Goal: Task Accomplishment & Management: Complete application form

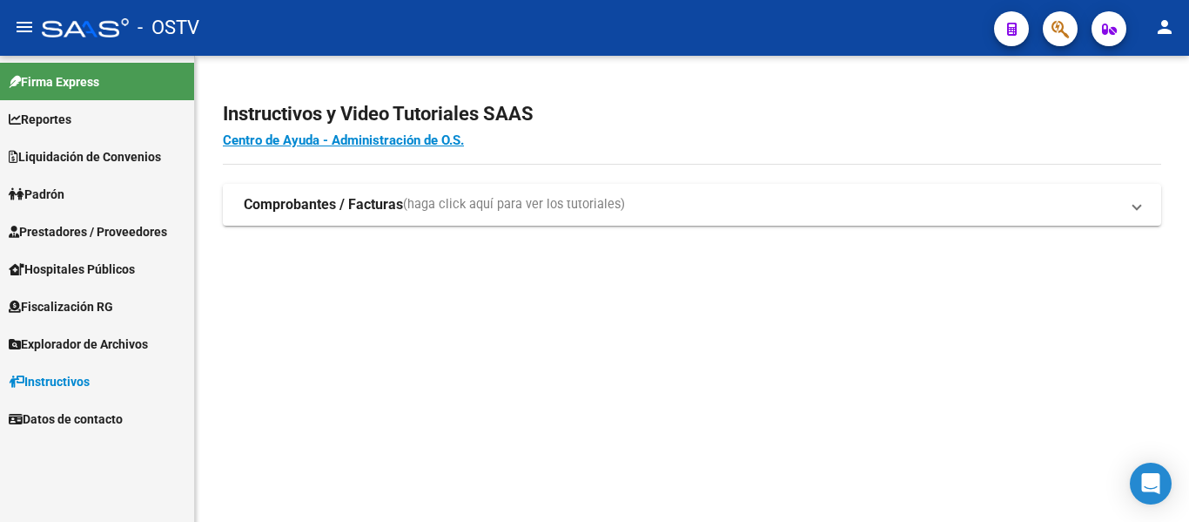
click at [96, 205] on link "Padrón" at bounding box center [97, 193] width 194 height 37
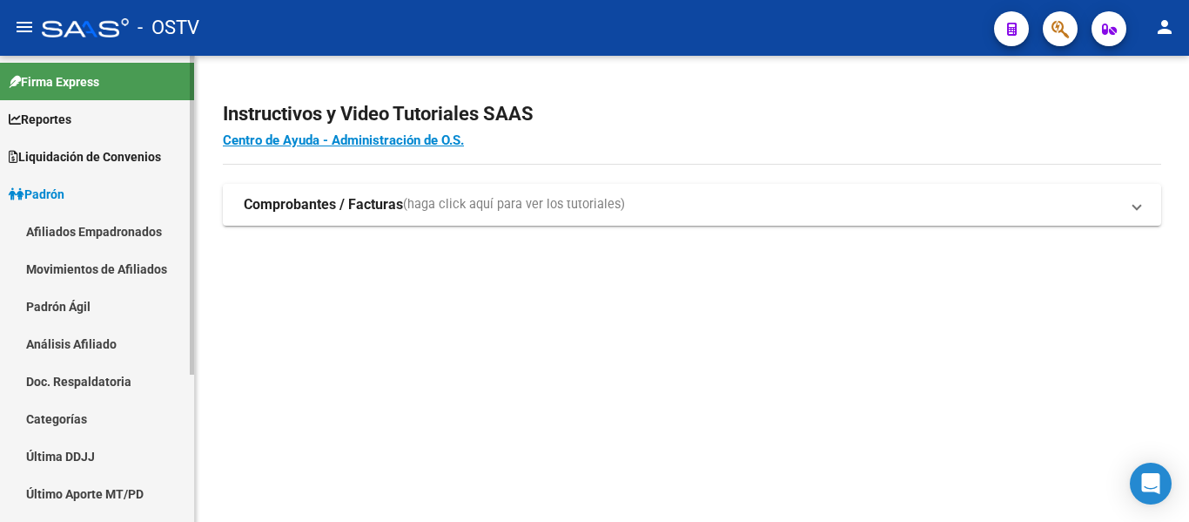
click at [71, 310] on link "Padrón Ágil" at bounding box center [97, 305] width 194 height 37
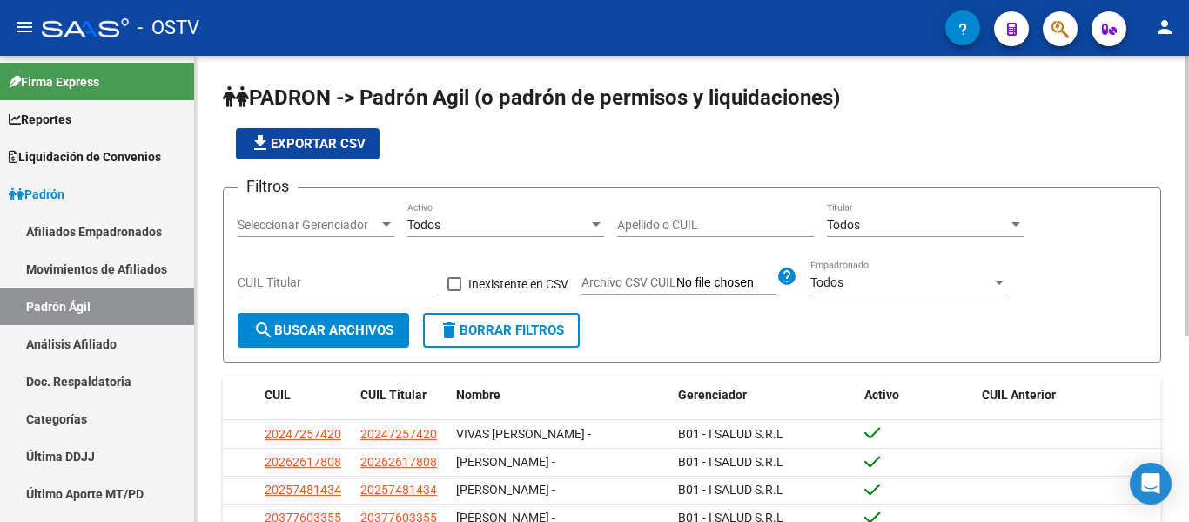
click at [736, 221] on input "Apellido o CUIL" at bounding box center [715, 225] width 197 height 15
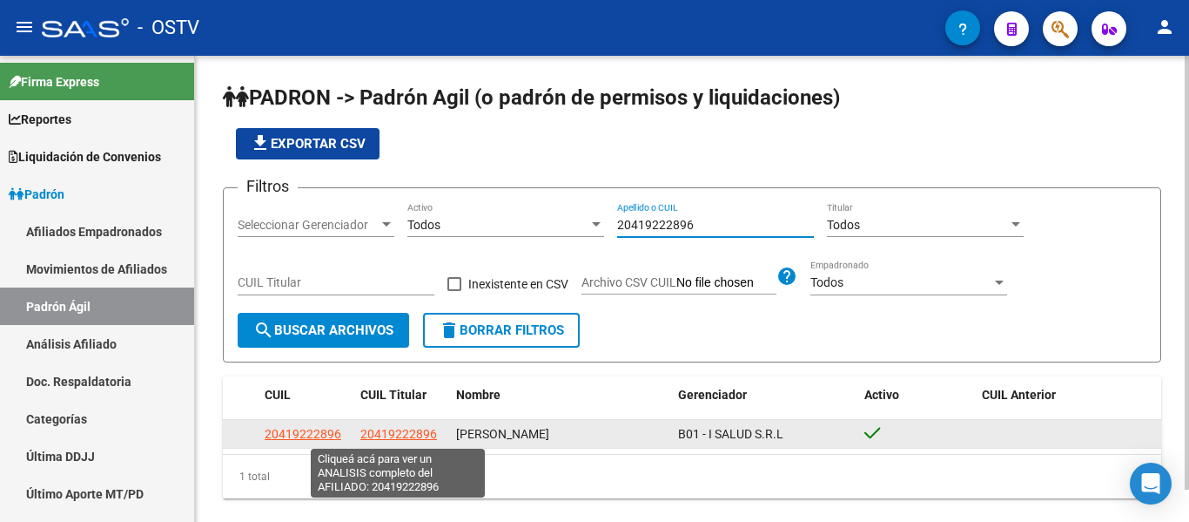
type input "20419222896"
click at [406, 436] on span "20419222896" at bounding box center [398, 434] width 77 height 14
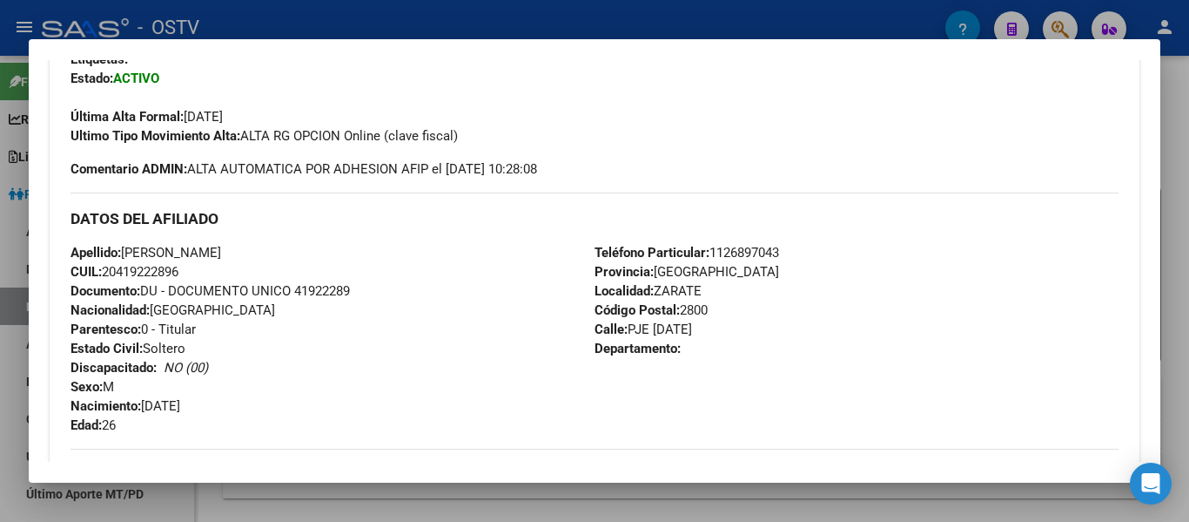
scroll to position [174, 0]
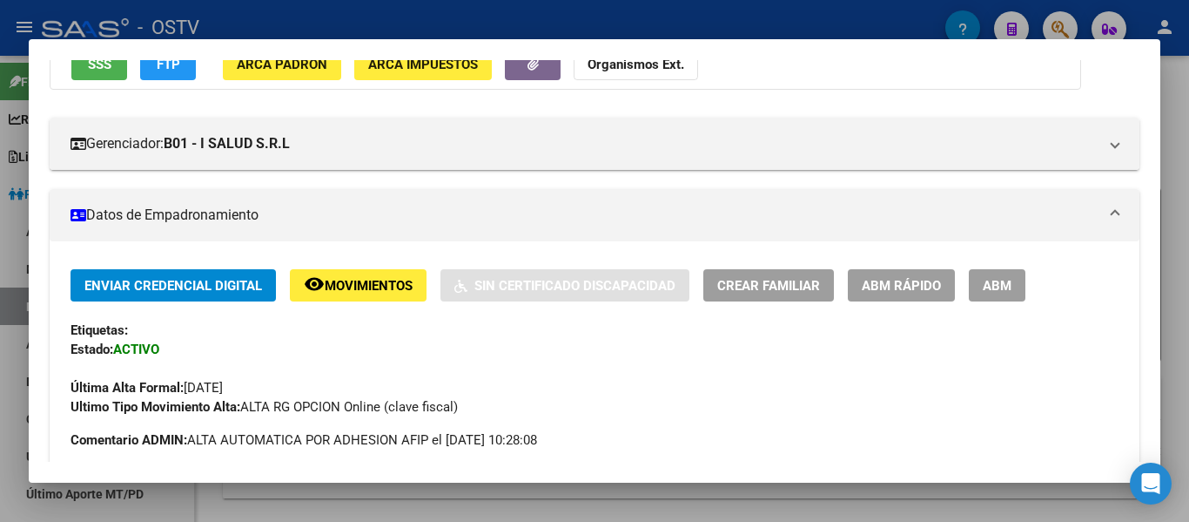
click at [992, 290] on span "ABM" at bounding box center [997, 286] width 29 height 16
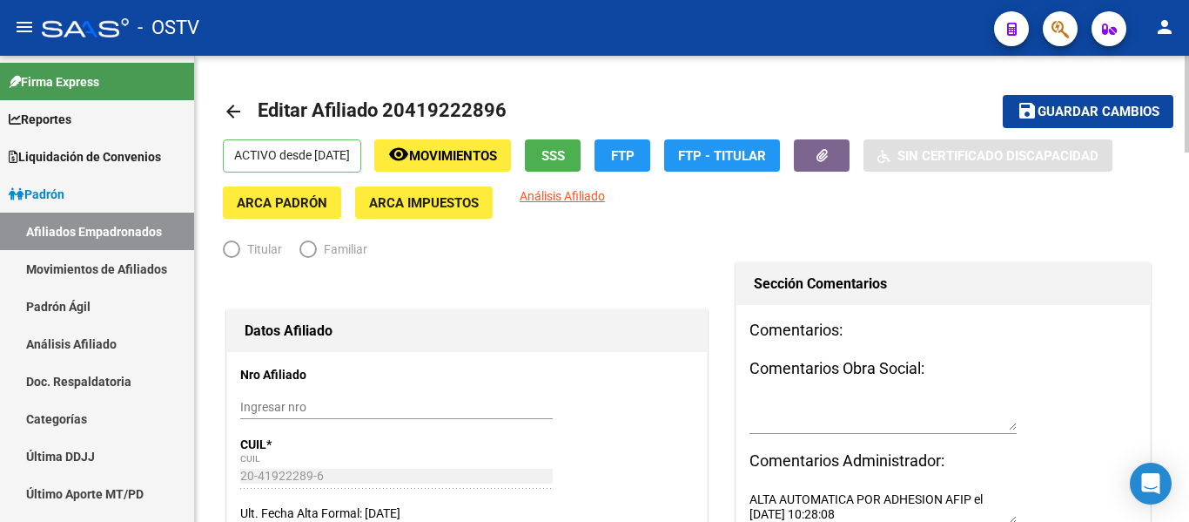
radio input "true"
type input "30-70862763-8"
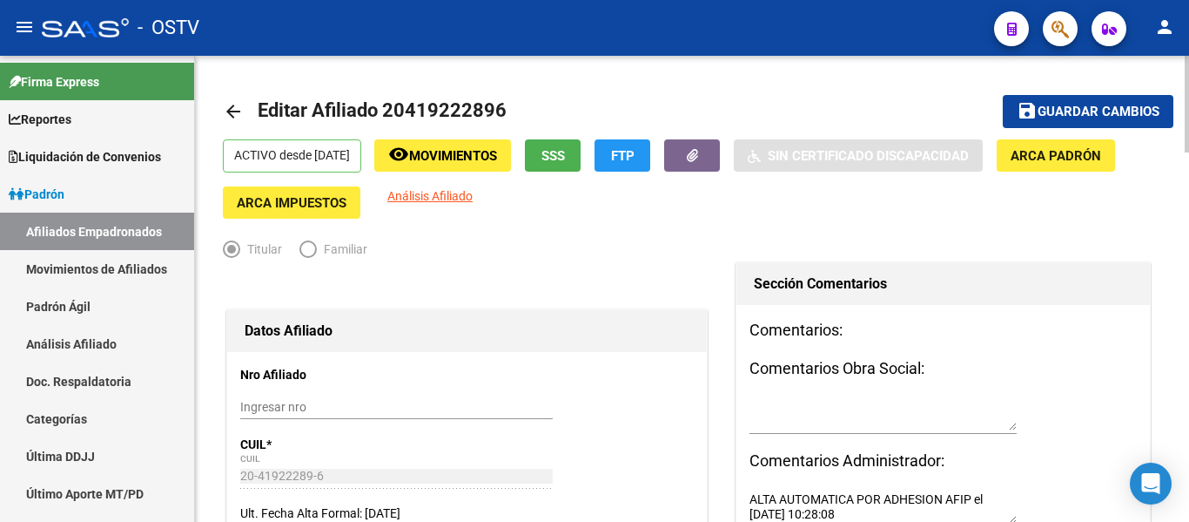
drag, startPoint x: 407, startPoint y: 102, endPoint x: 492, endPoint y: 98, distance: 84.5
click at [492, 99] on span "Editar Afiliado 20419222896" at bounding box center [382, 110] width 249 height 22
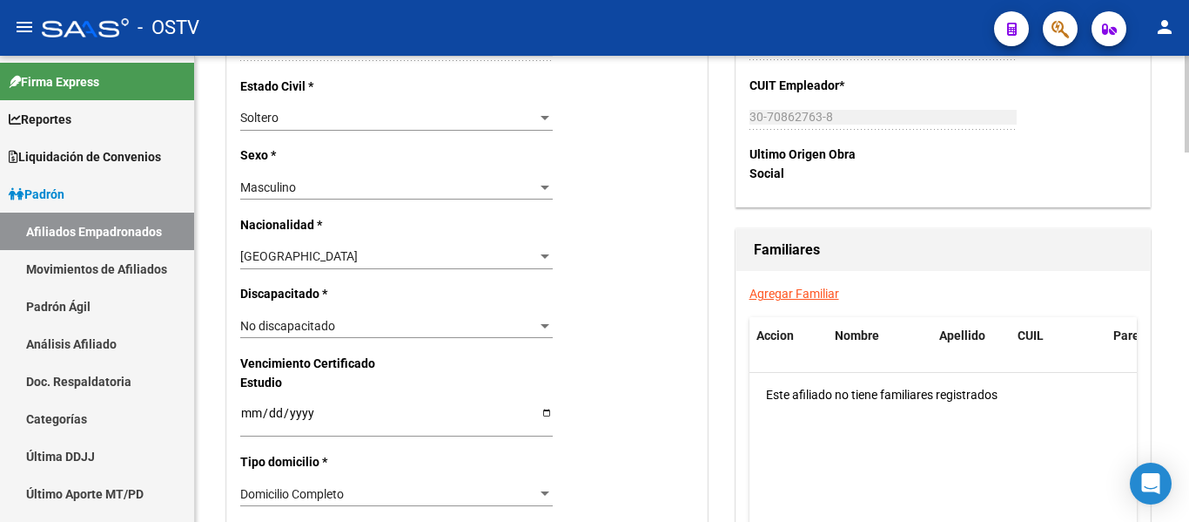
scroll to position [871, 0]
click at [770, 297] on link "Agregar Familiar" at bounding box center [795, 294] width 90 height 14
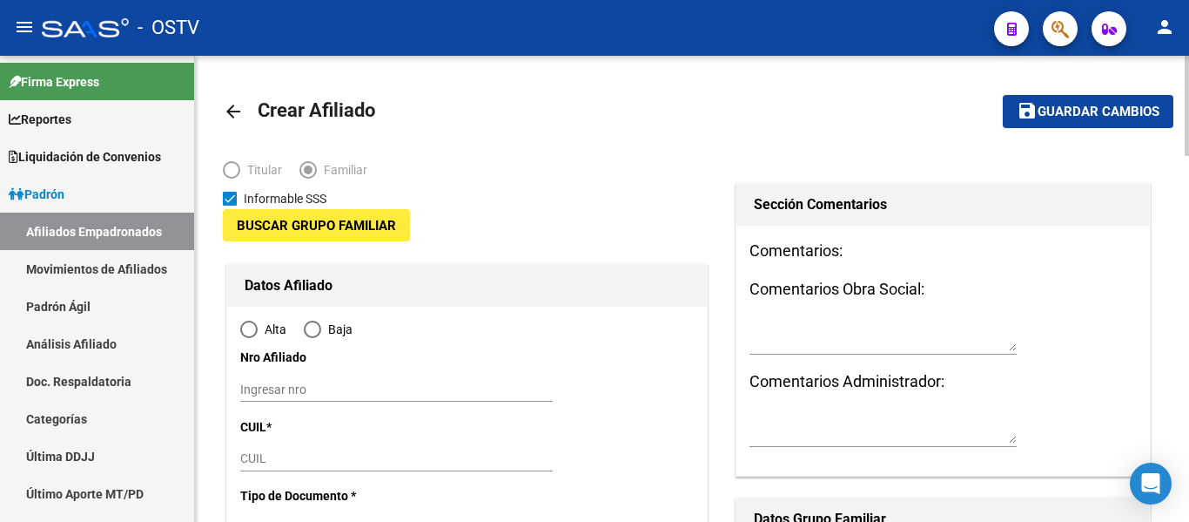
type input "30-70862763-8"
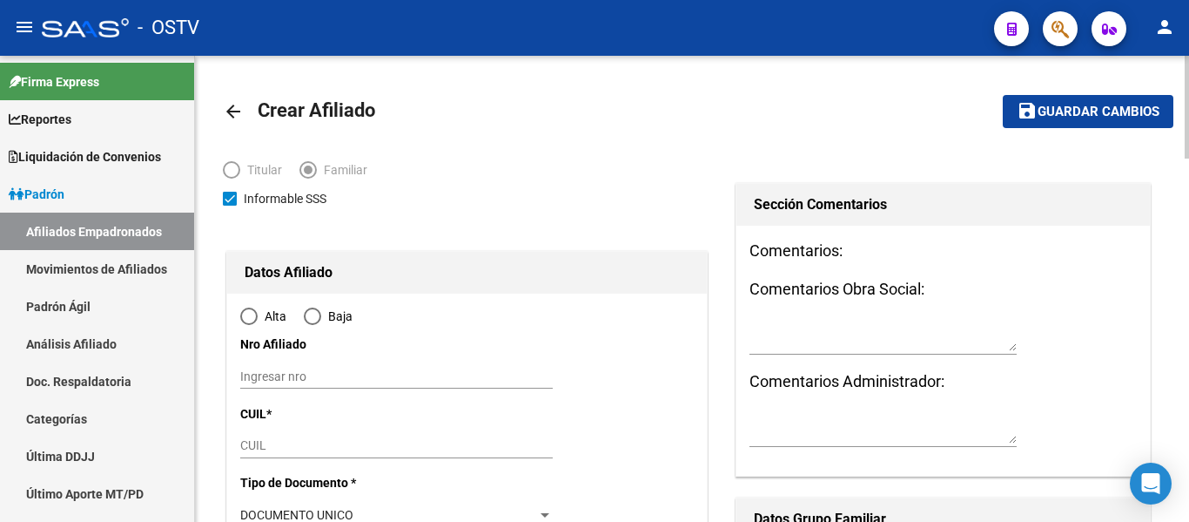
type input "ZARATE"
type input "2800"
type input "PJE [DATE]"
type input "1050"
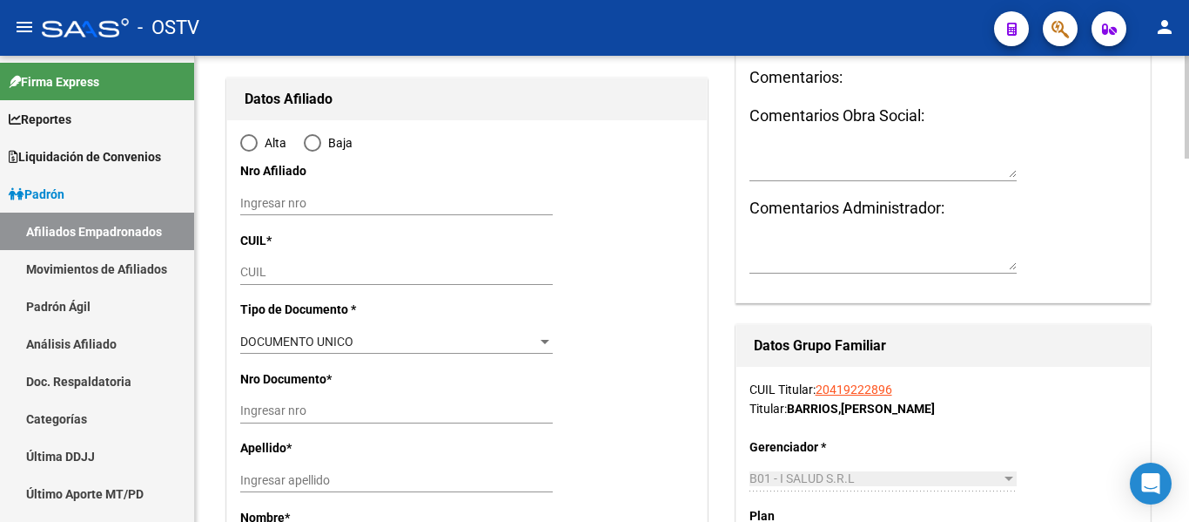
scroll to position [174, 0]
radio input "true"
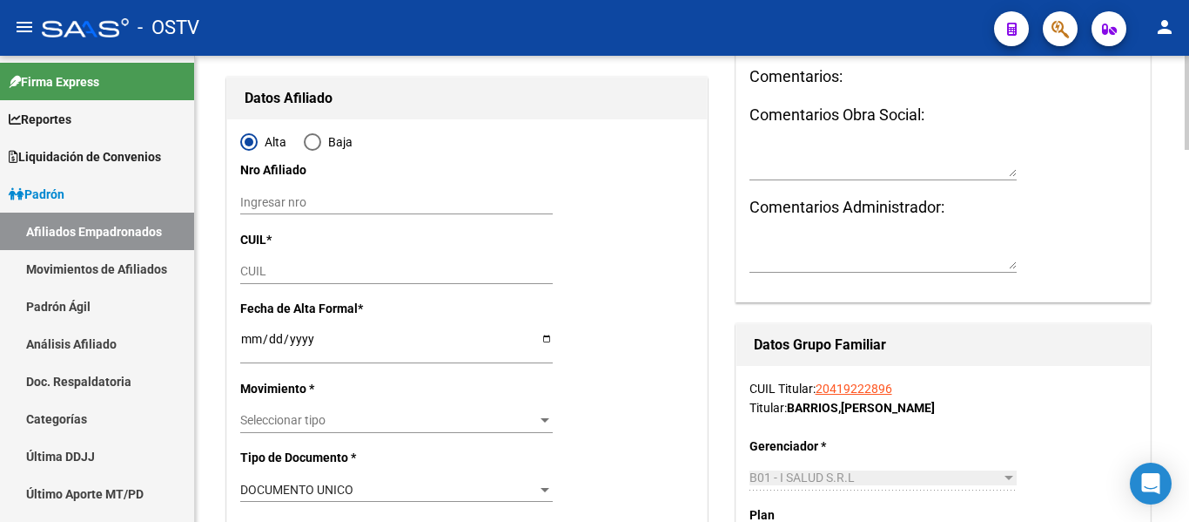
type input "30-70862763-8"
paste input "27-40191073-0"
type input "27-40191073-0"
type input "40191073"
type input "[PERSON_NAME]"
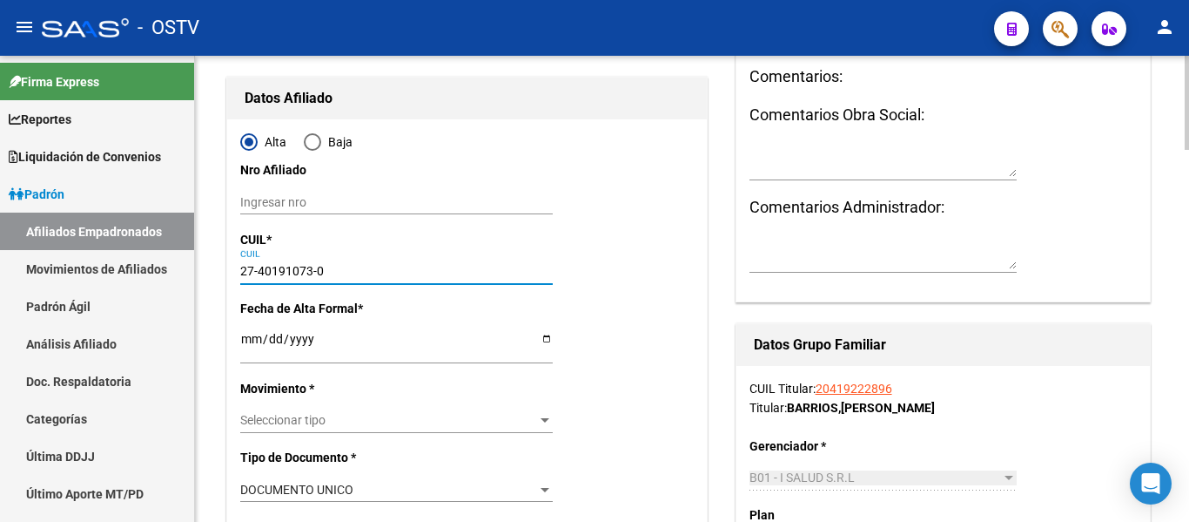
type input "[PERSON_NAME]"
type input "[DATE]"
type input "GUERNICA"
type input "1862"
type input "LAFERRERE"
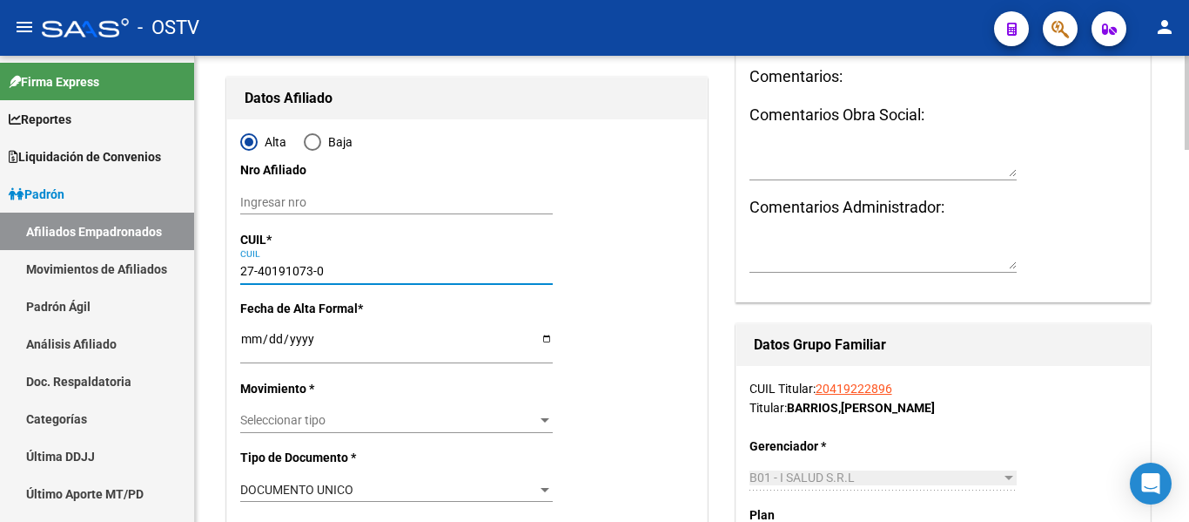
type input "304"
type input "27-40191073-0"
click at [250, 339] on input "Ingresar fecha" at bounding box center [396, 345] width 313 height 26
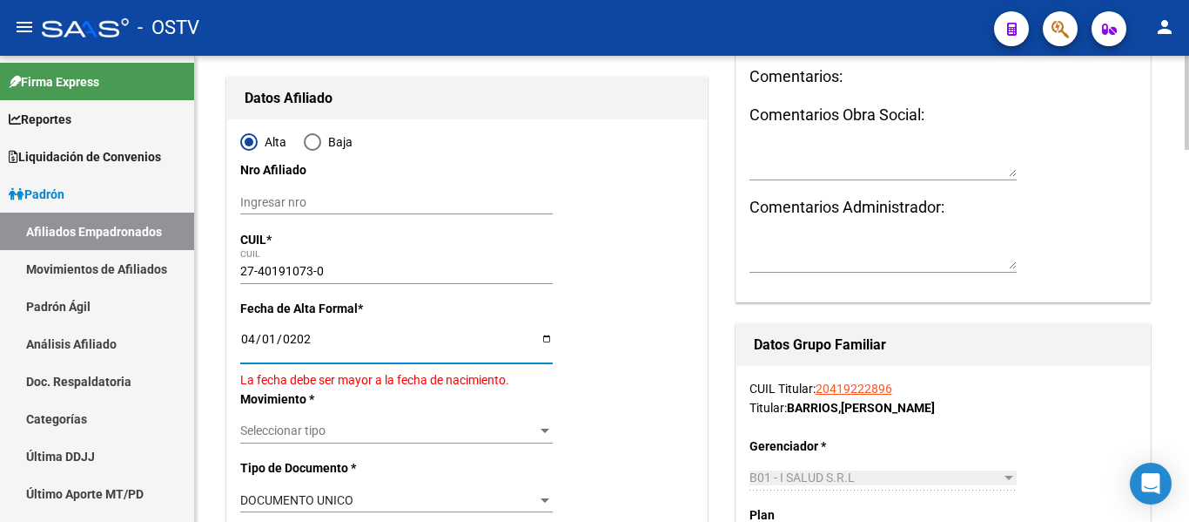
type input "[DATE]"
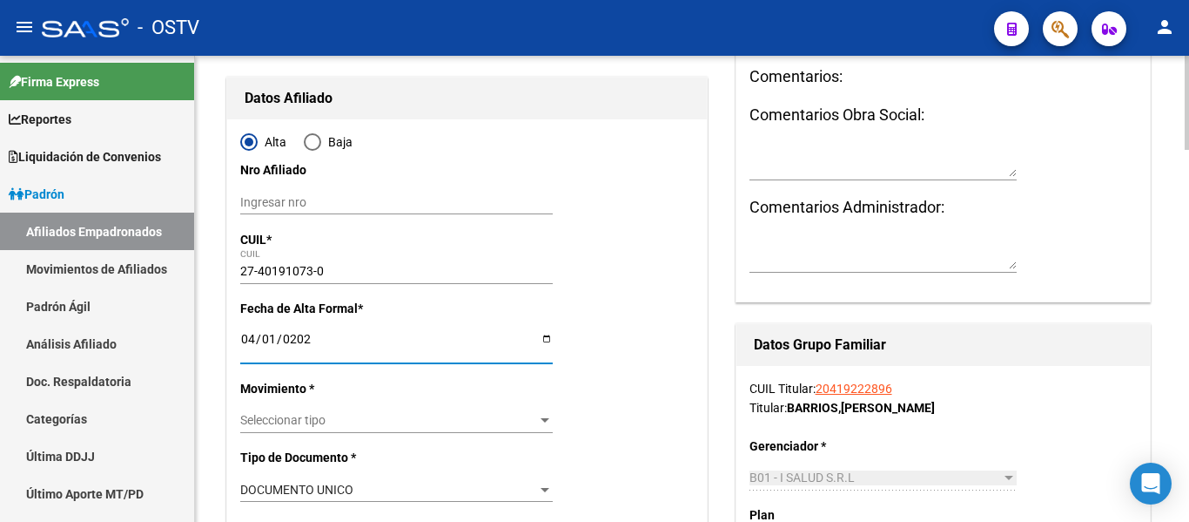
click at [280, 414] on span "Seleccionar tipo" at bounding box center [388, 420] width 297 height 15
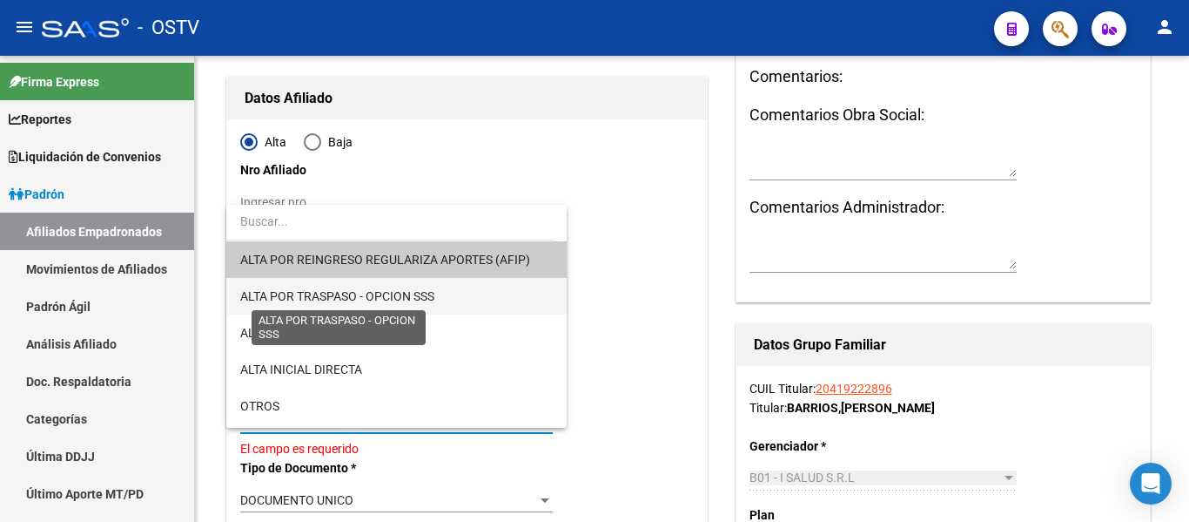
click at [330, 294] on span "ALTA POR TRASPASO - OPCION SSS" at bounding box center [337, 296] width 194 height 14
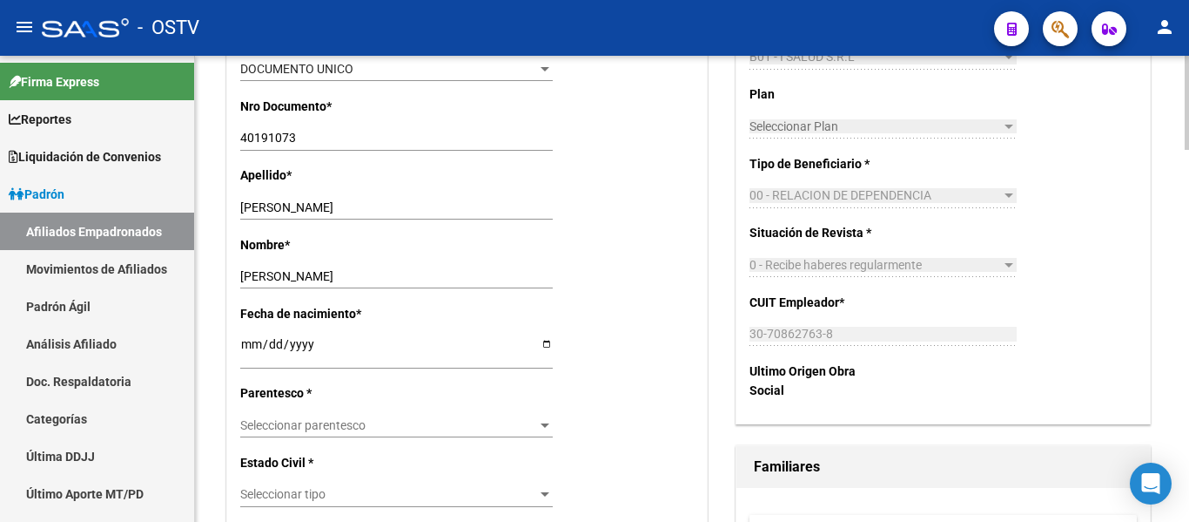
scroll to position [697, 0]
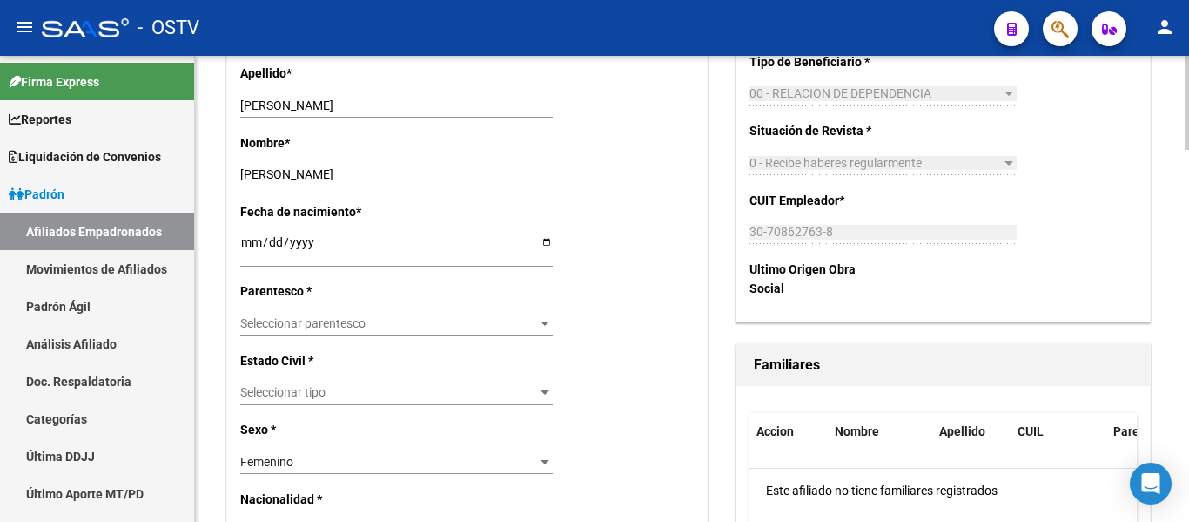
click at [422, 333] on div "Seleccionar parentesco Seleccionar parentesco" at bounding box center [396, 323] width 313 height 24
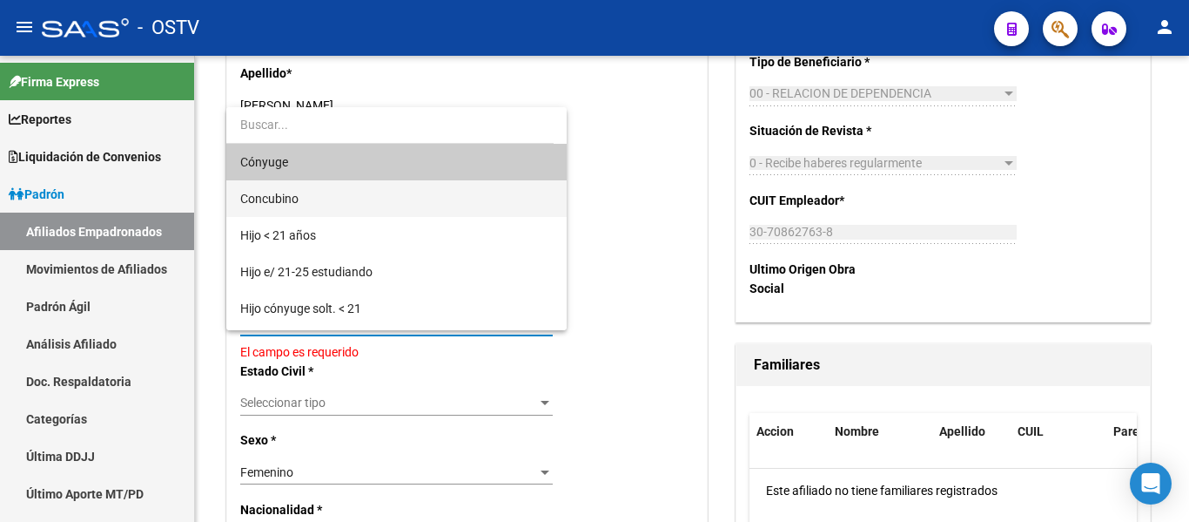
click at [310, 203] on span "Concubino" at bounding box center [396, 198] width 313 height 37
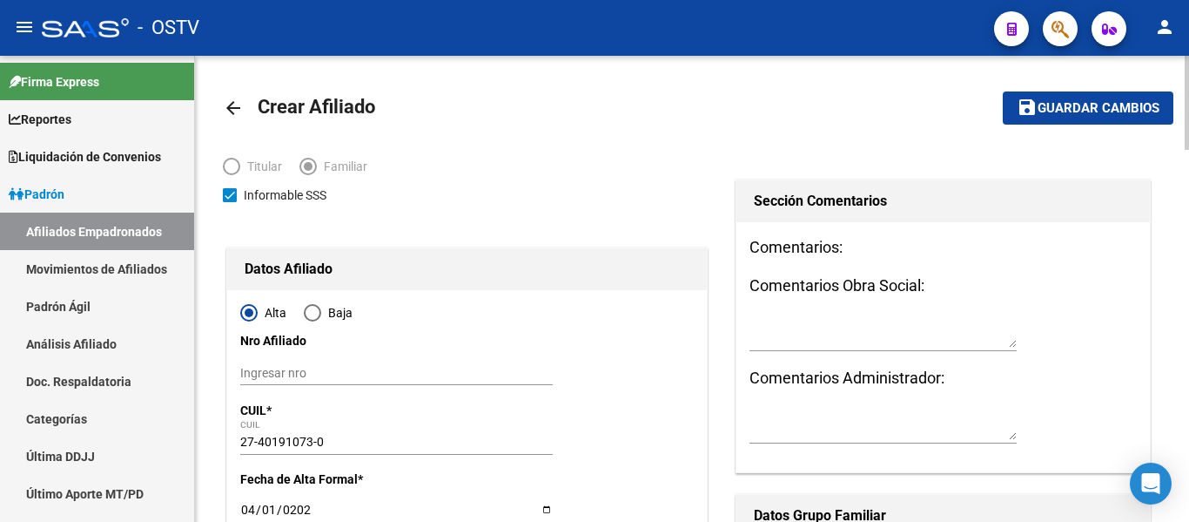
scroll to position [0, 0]
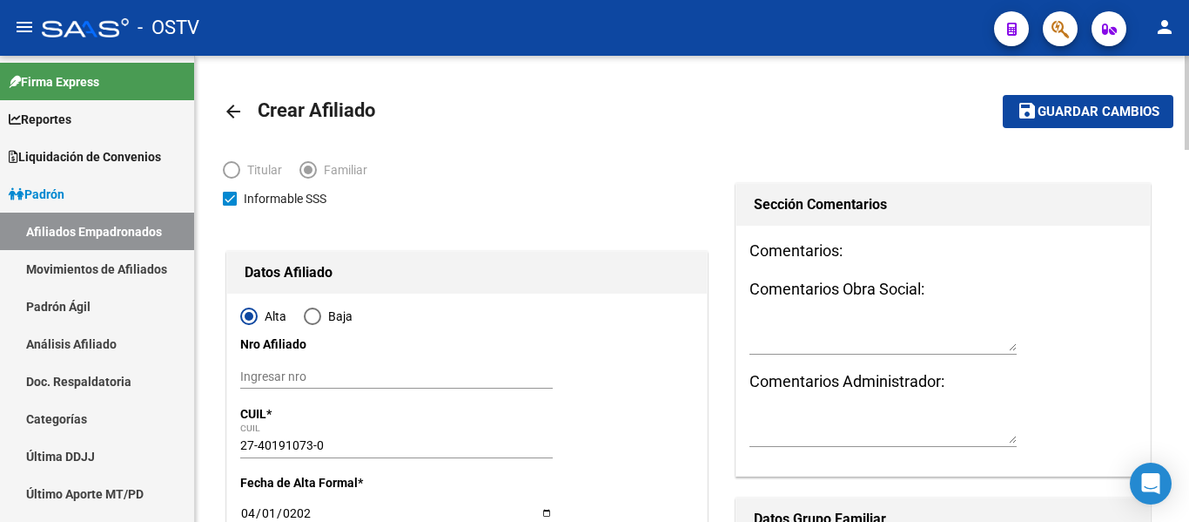
click at [1143, 116] on span "Guardar cambios" at bounding box center [1099, 112] width 122 height 16
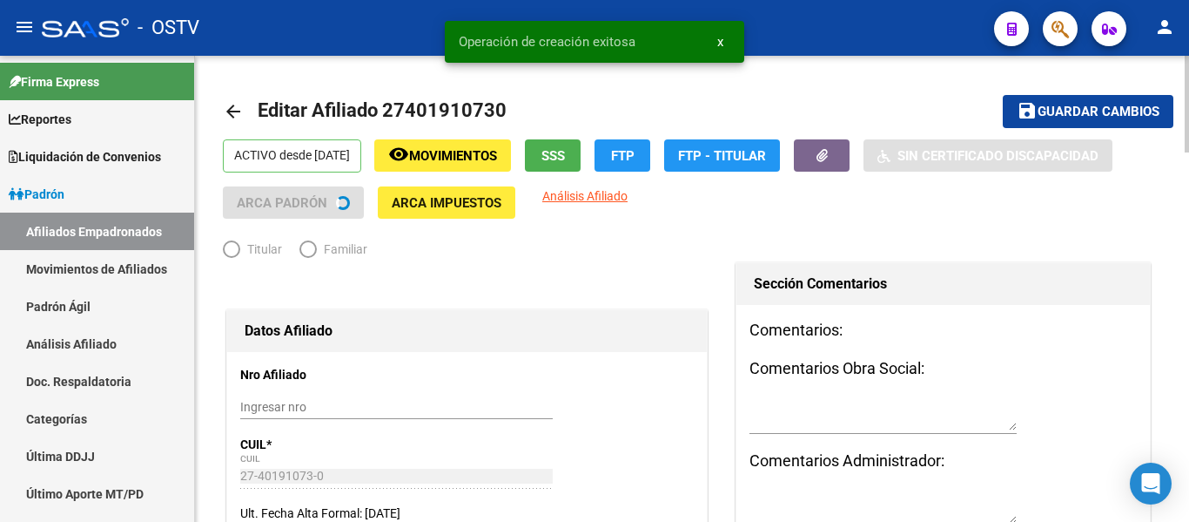
radio input "true"
type input "30-70862763-8"
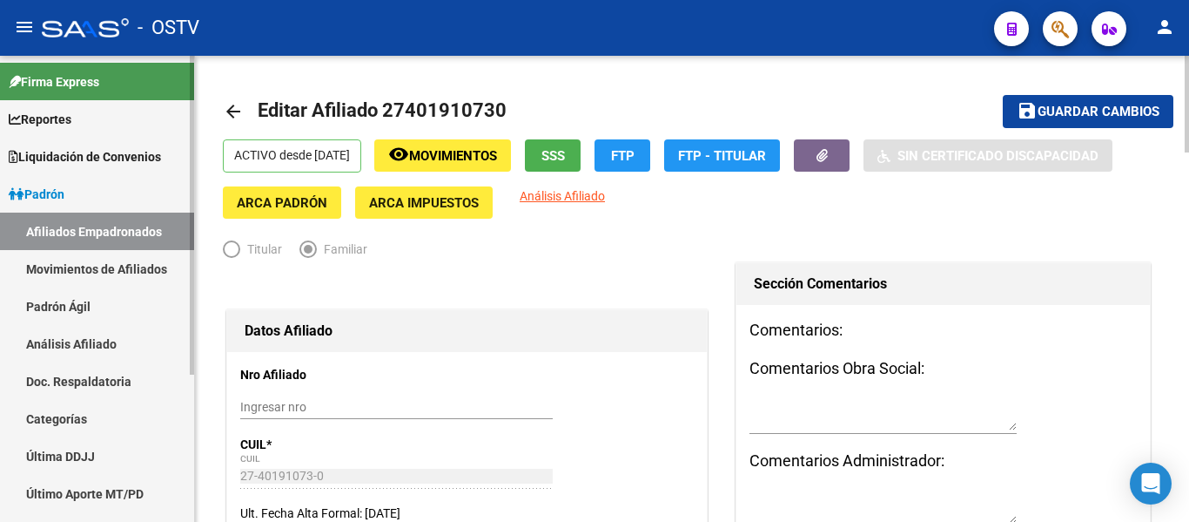
click at [98, 307] on link "Padrón Ágil" at bounding box center [97, 305] width 194 height 37
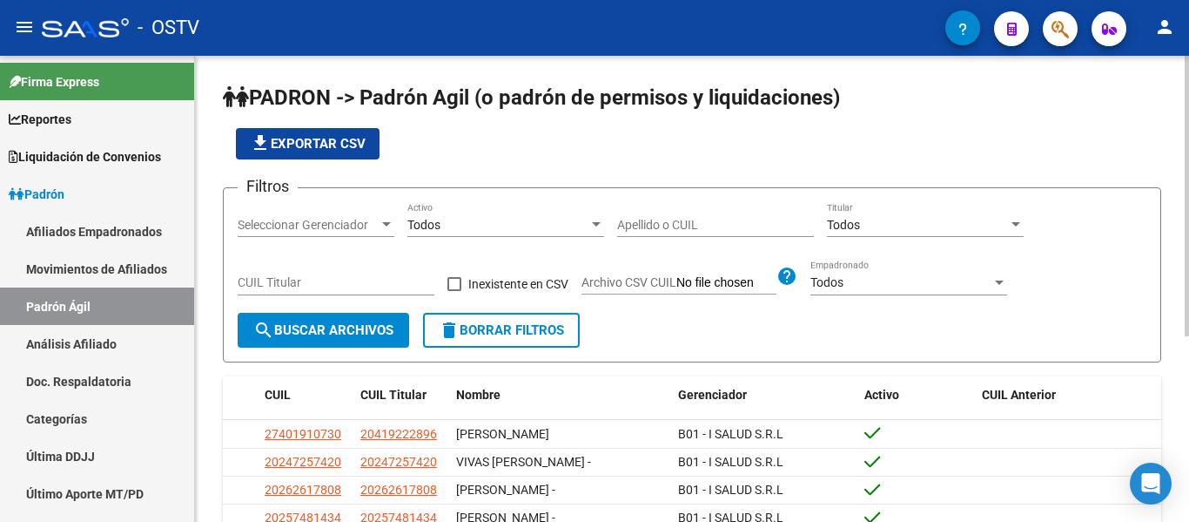
click at [706, 221] on input "Apellido o CUIL" at bounding box center [715, 225] width 197 height 15
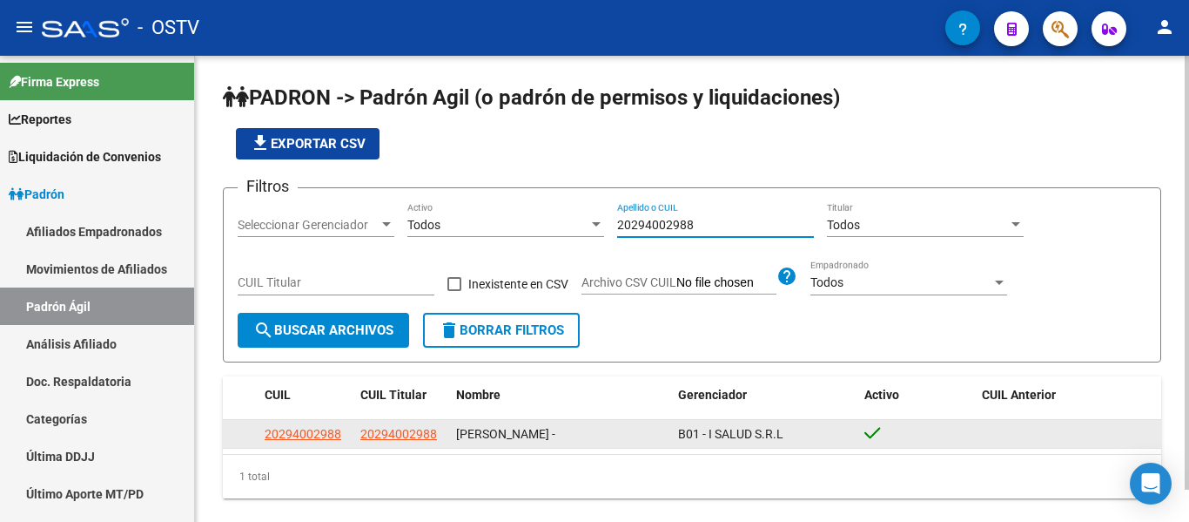
type input "20294002988"
click at [439, 432] on div "20294002988" at bounding box center [401, 434] width 82 height 20
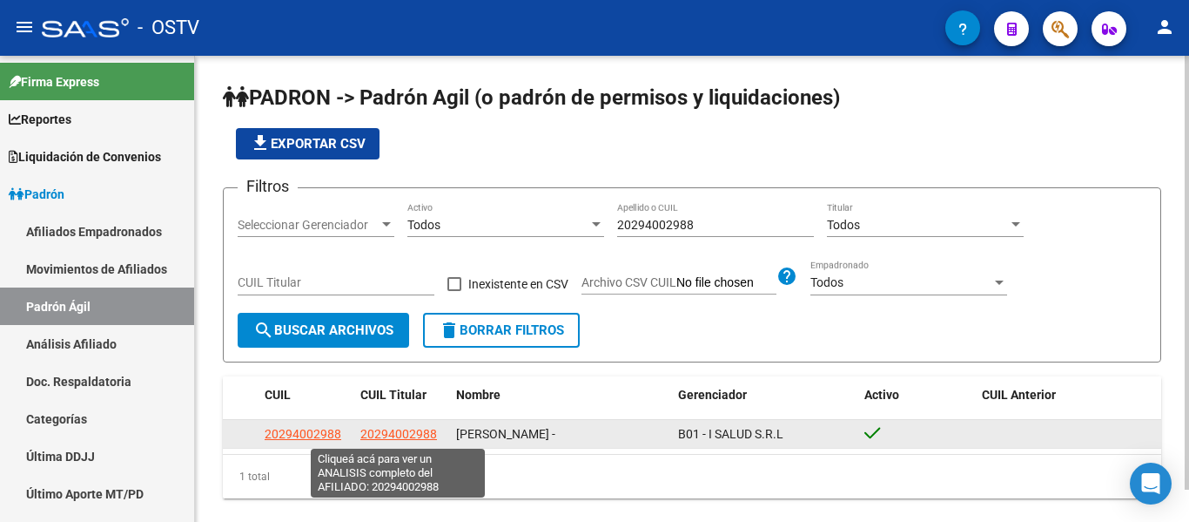
click at [417, 432] on span "20294002988" at bounding box center [398, 434] width 77 height 14
type textarea "20294002988"
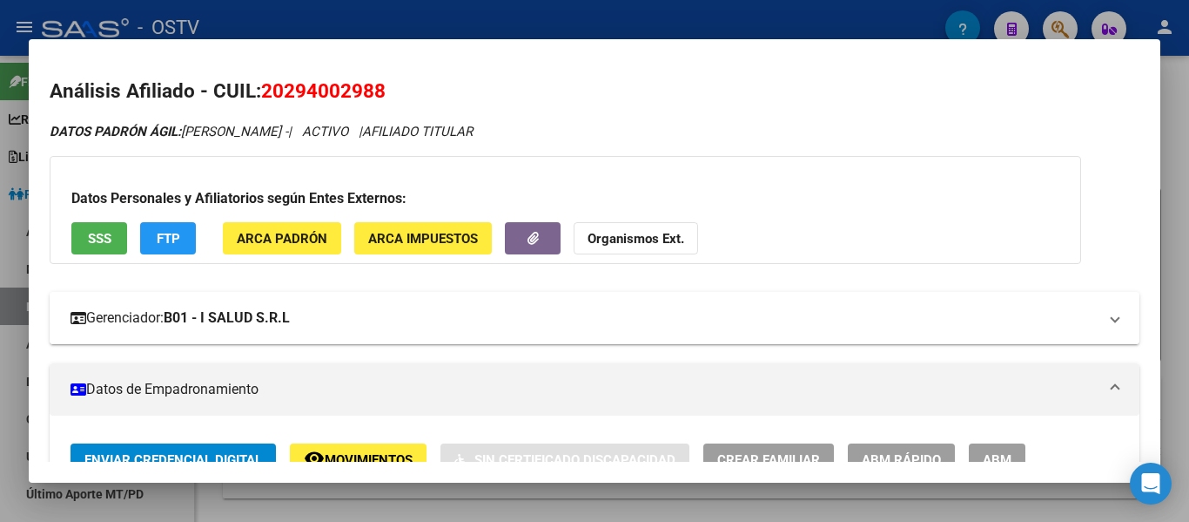
scroll to position [348, 0]
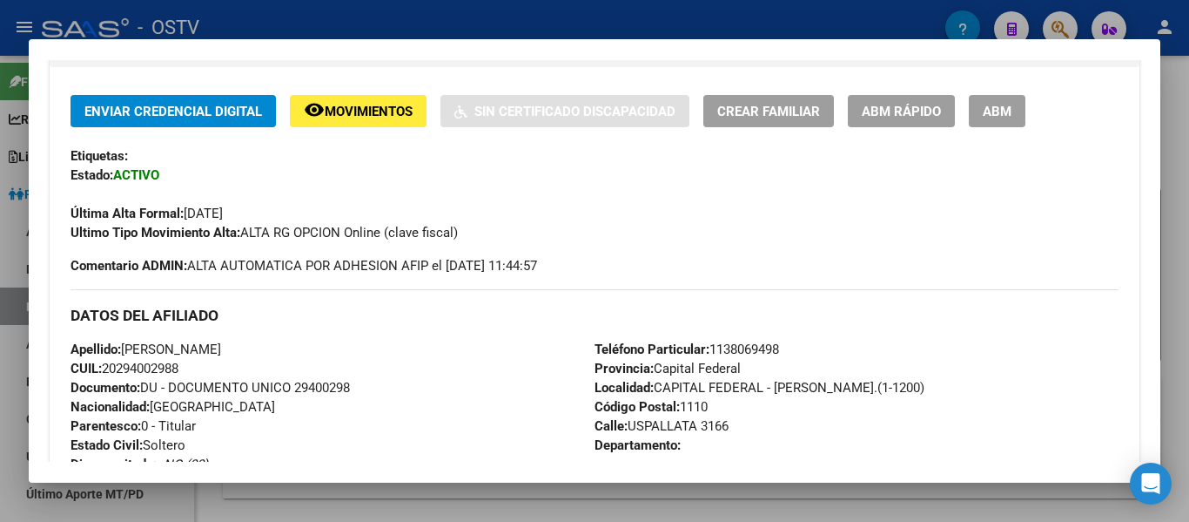
click at [1001, 113] on span "ABM" at bounding box center [997, 112] width 29 height 16
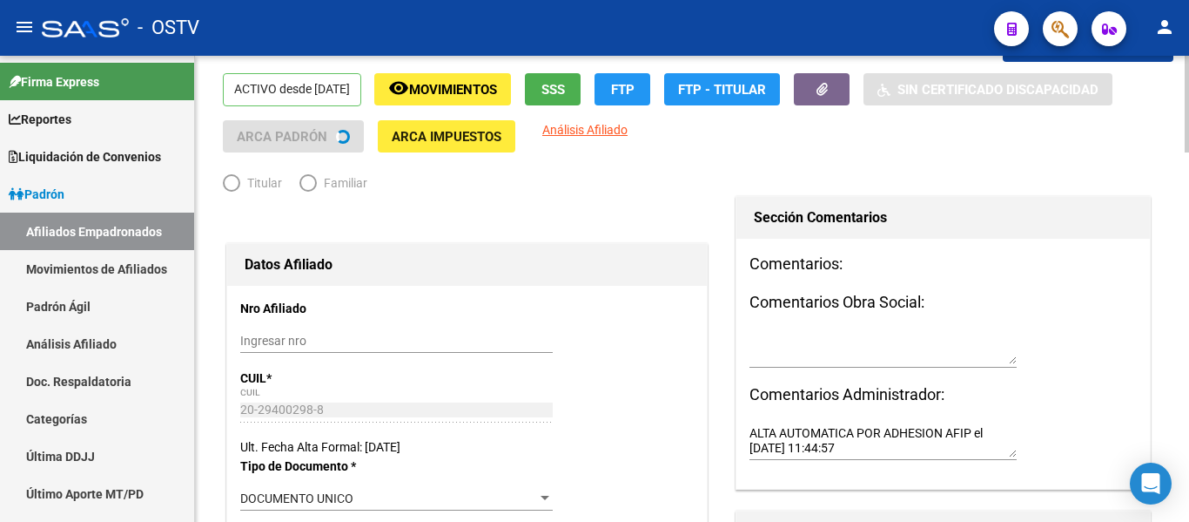
radio input "true"
type input "30-70782892-3"
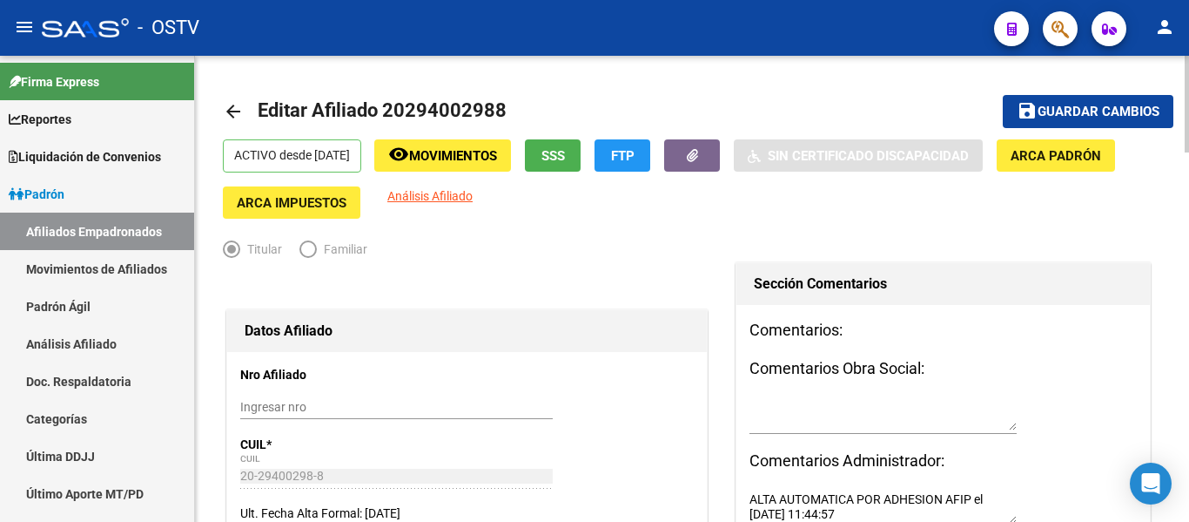
drag, startPoint x: 408, startPoint y: 106, endPoint x: 490, endPoint y: 108, distance: 81.9
click at [490, 108] on span "Editar Afiliado 20294002988" at bounding box center [382, 110] width 249 height 22
copy span "29400298"
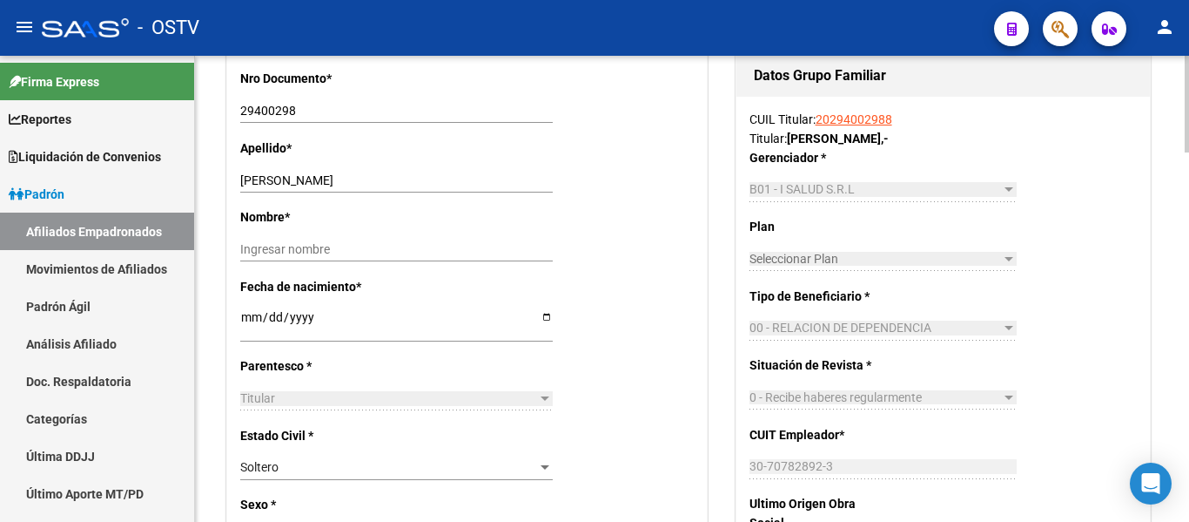
scroll to position [784, 0]
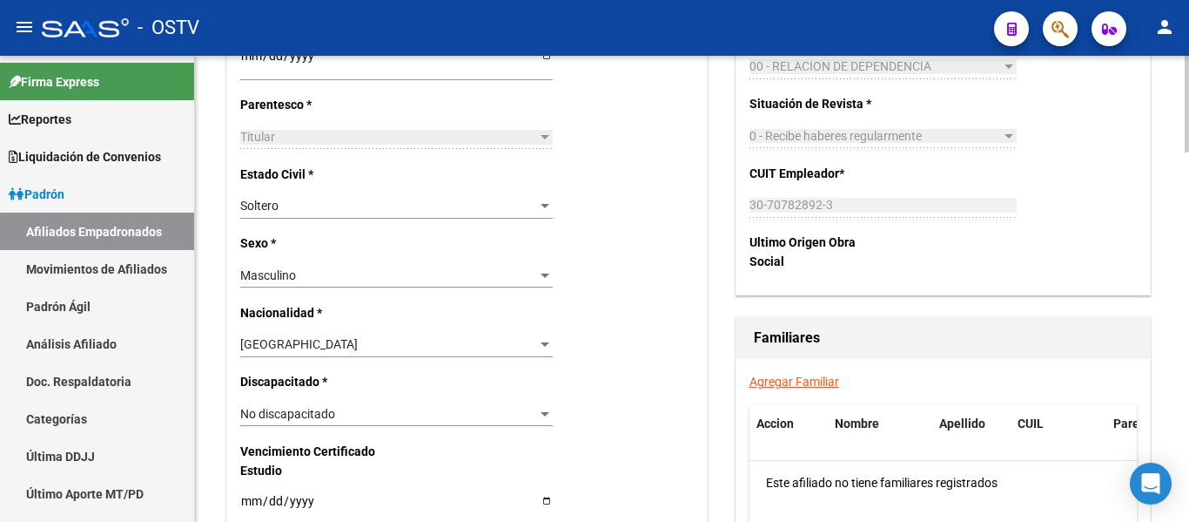
click at [768, 379] on link "Agregar Familiar" at bounding box center [795, 381] width 90 height 14
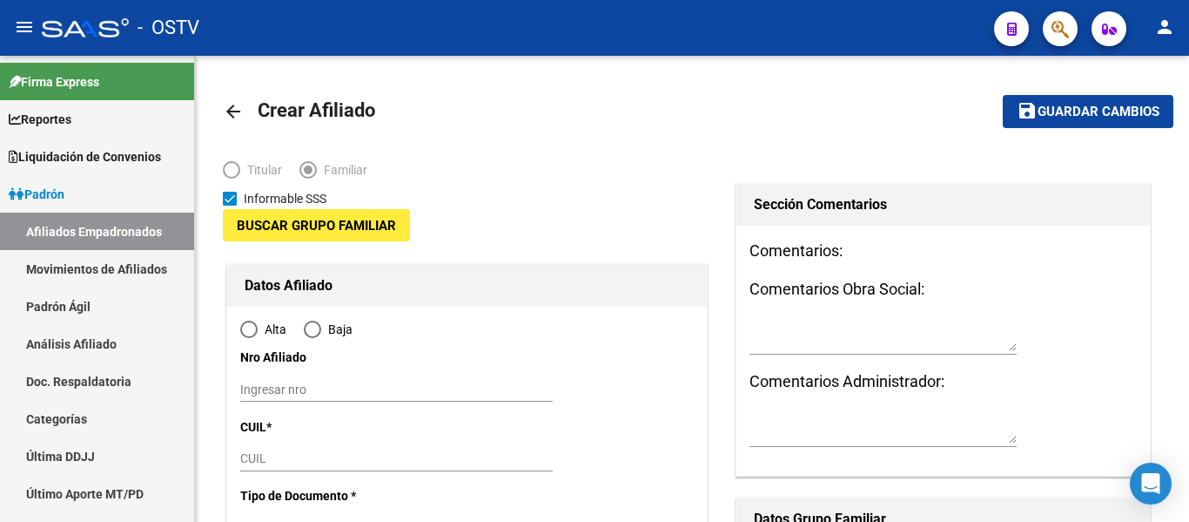
type input "30-70782892-3"
type input "CAPITAL FEDERAL - [PERSON_NAME].(1-1200)"
type input "1110"
type input "USPALLATA"
type input "3166"
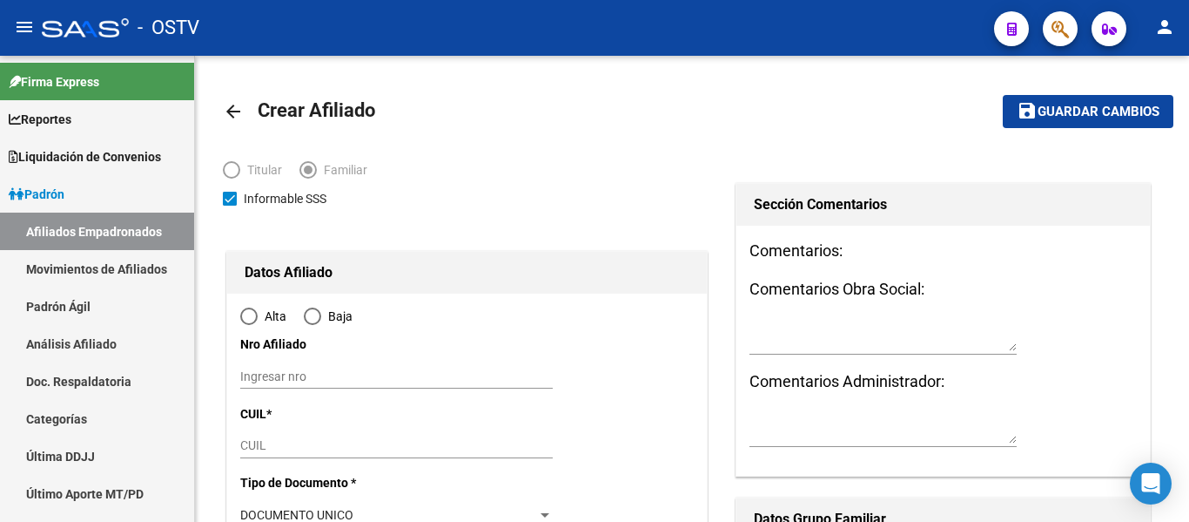
scroll to position [174, 0]
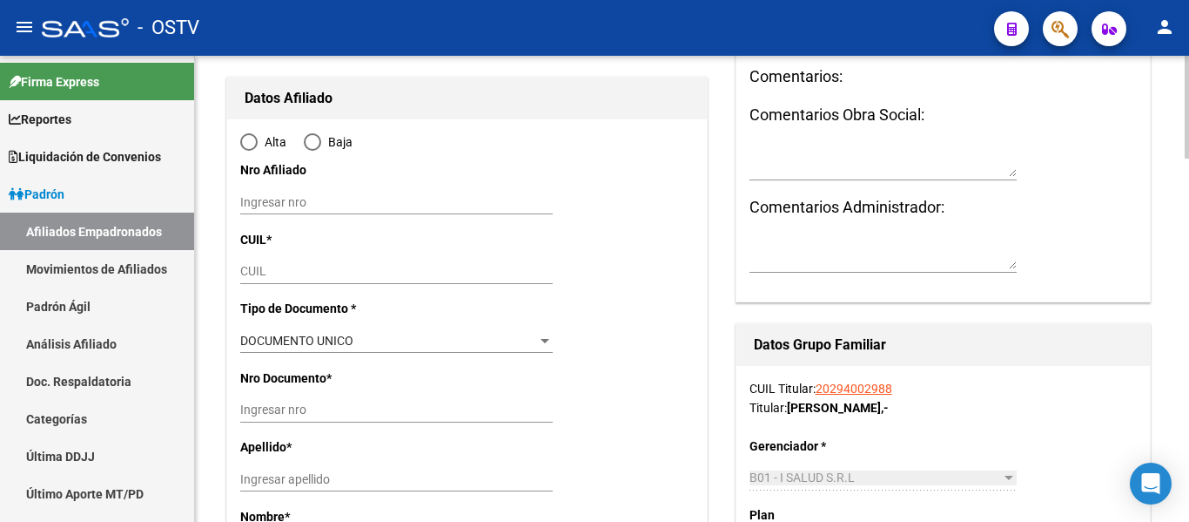
radio input "true"
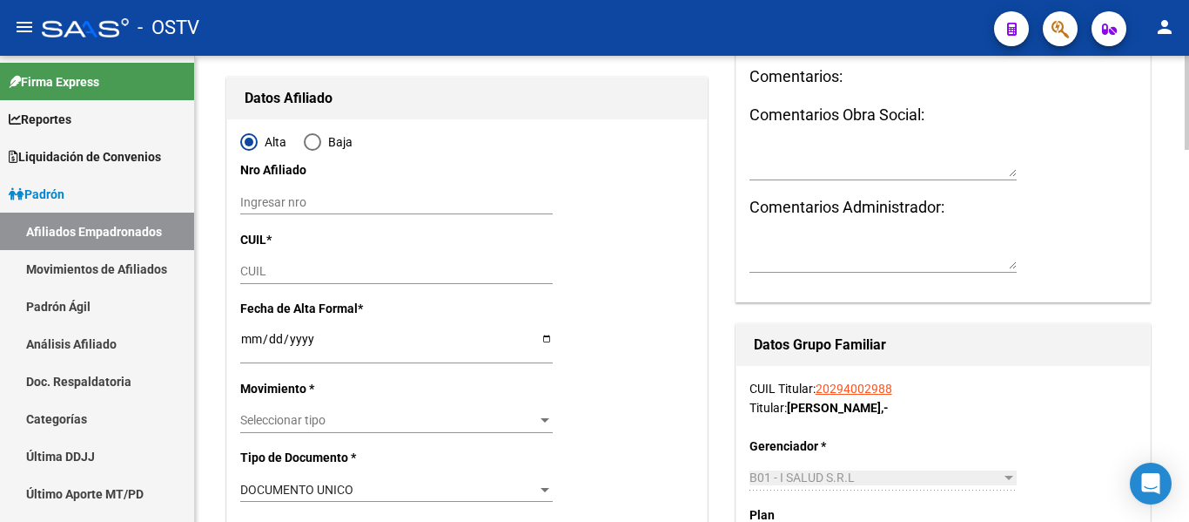
type input "30-70782892-3"
paste input "27-52142740-5"
type input "27-52142740-5"
type input "52142740"
type input "[PERSON_NAME] [PERSON_NAME]"
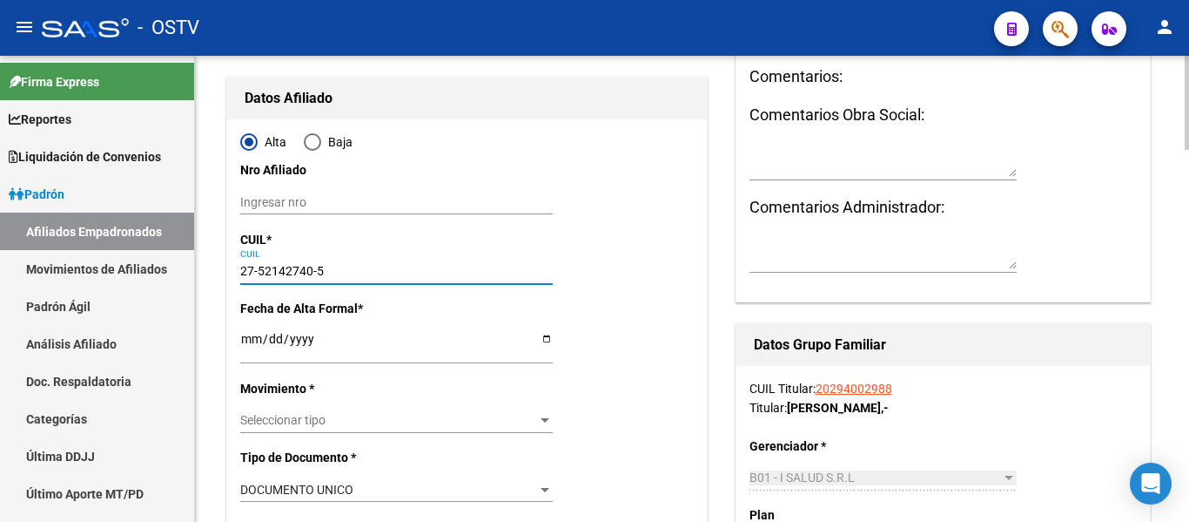
type input "[DATE]"
type input "BALNEARIO CASCA"
type input "1744"
type input "DEMOCRACIA"
type input "1180"
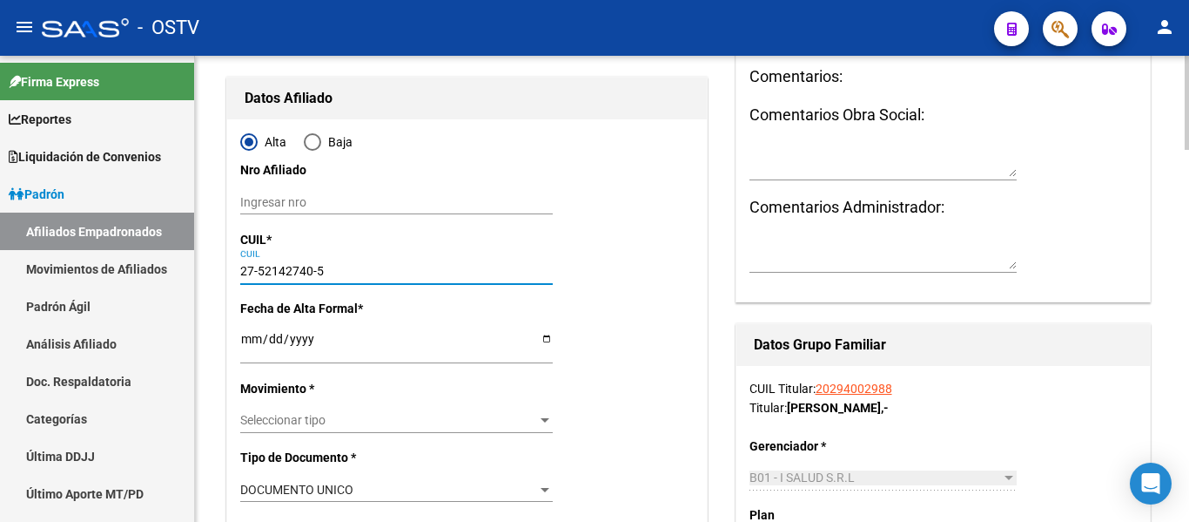
type input "27-52142740-5"
click at [293, 414] on span "Seleccionar tipo" at bounding box center [388, 420] width 297 height 15
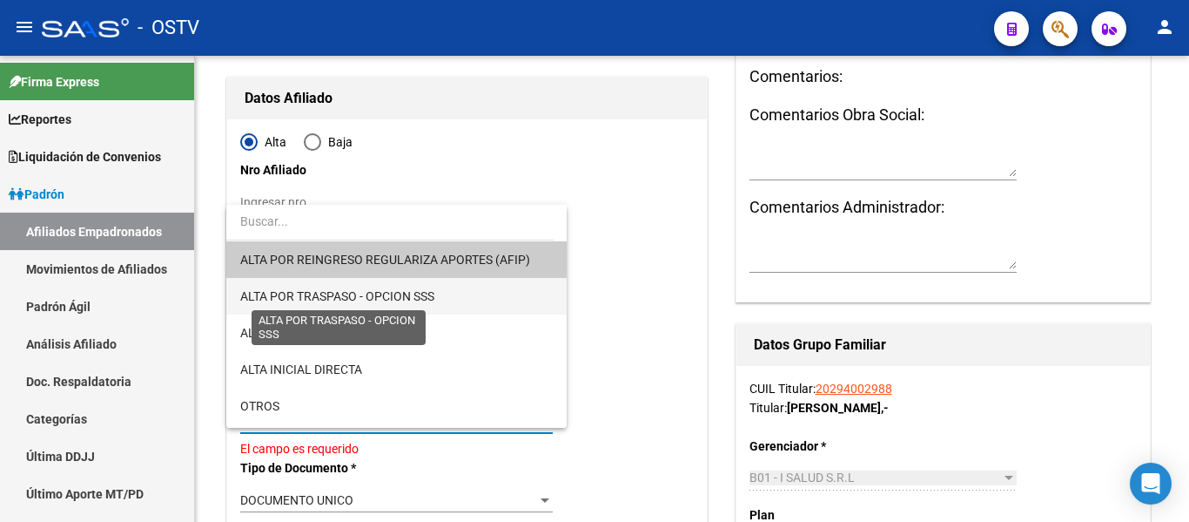
click at [315, 300] on span "ALTA POR TRASPASO - OPCION SSS" at bounding box center [337, 296] width 194 height 14
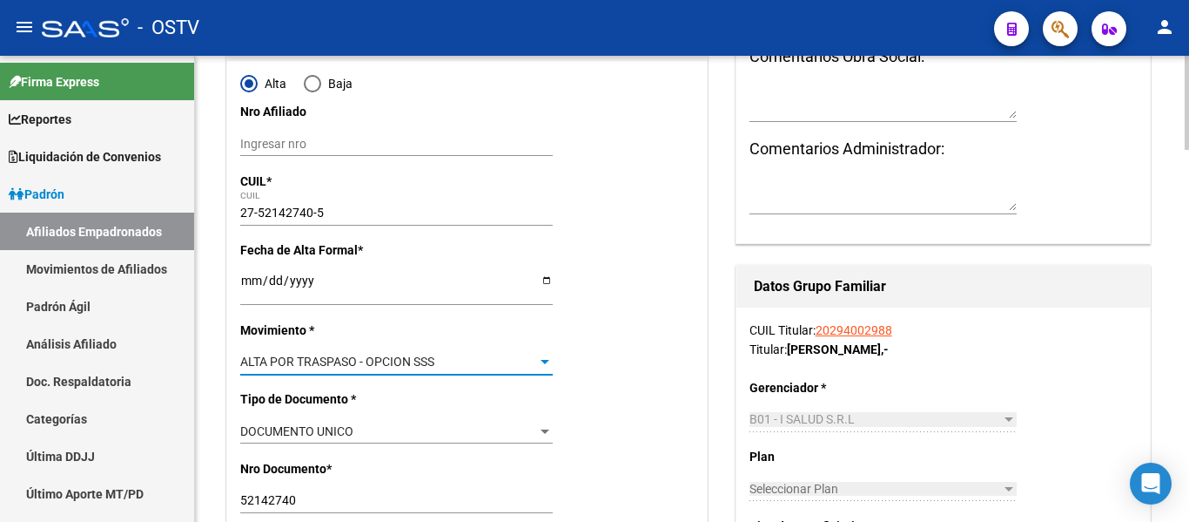
scroll to position [261, 0]
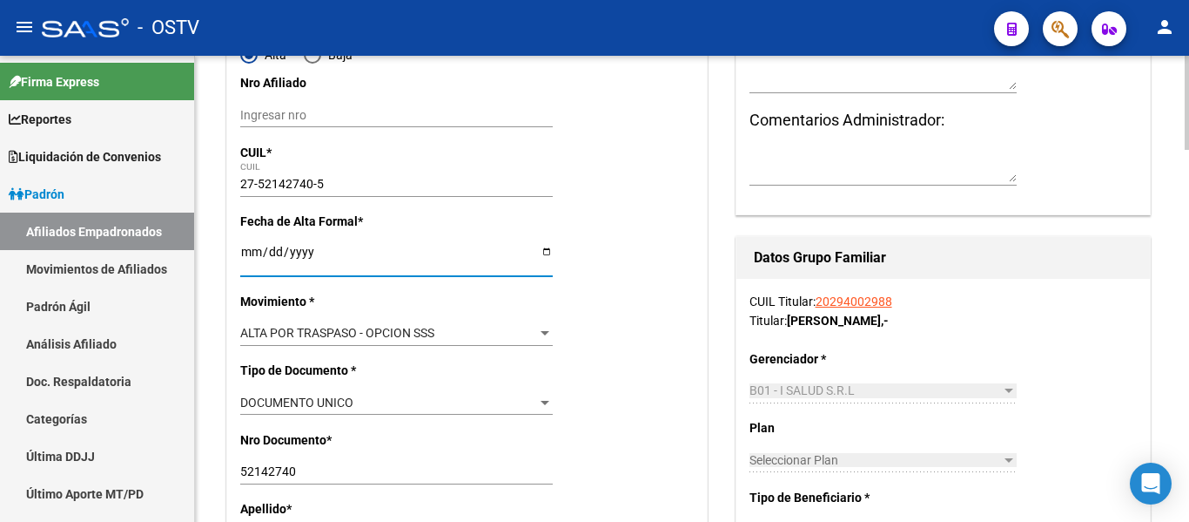
click at [246, 254] on input "Ingresar fecha" at bounding box center [396, 258] width 313 height 26
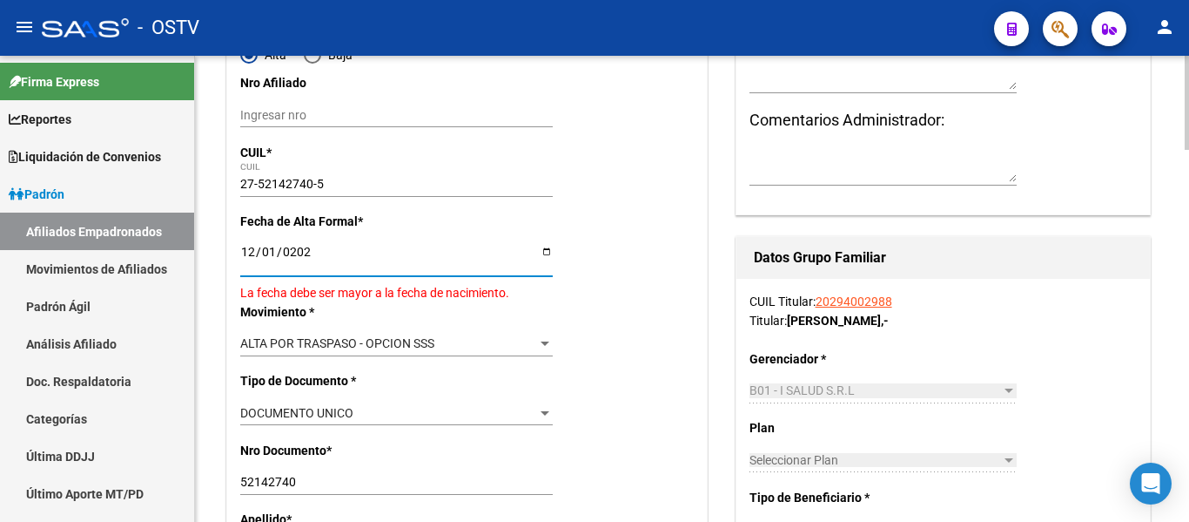
type input "[DATE]"
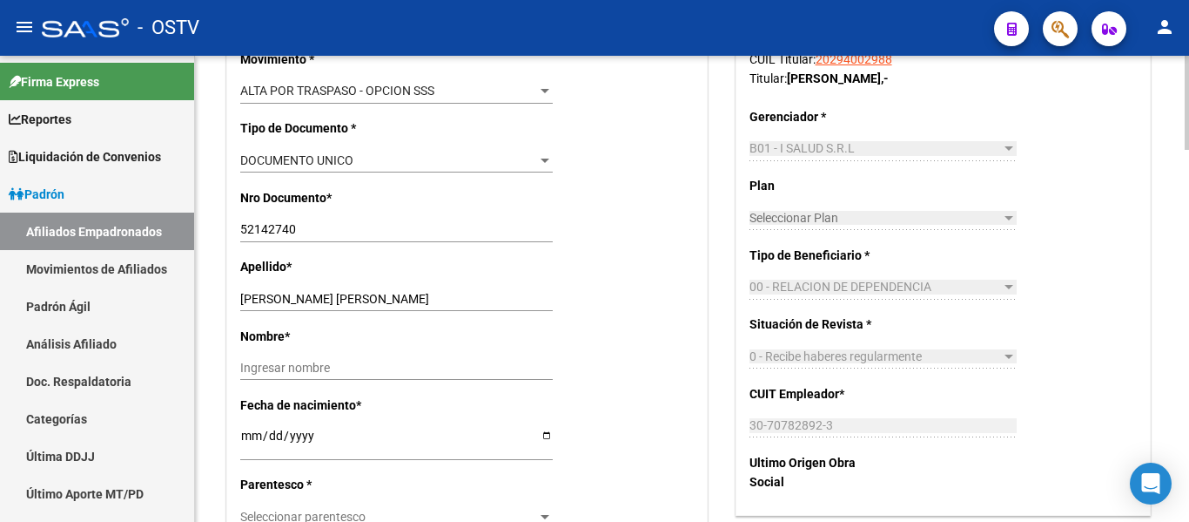
scroll to position [522, 0]
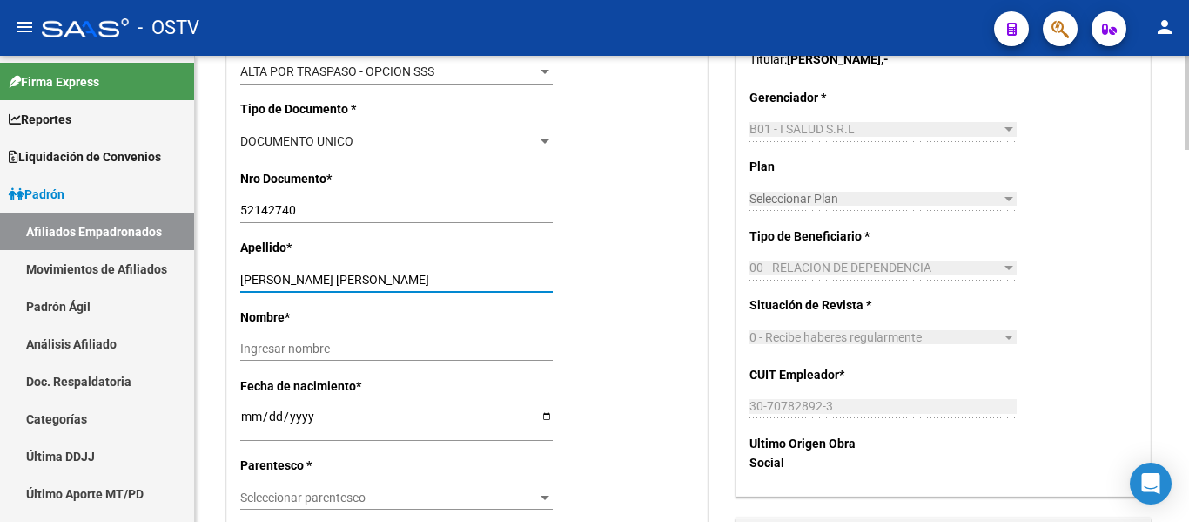
drag, startPoint x: 279, startPoint y: 277, endPoint x: 398, endPoint y: 278, distance: 119.3
click at [398, 278] on input "[PERSON_NAME] [PERSON_NAME]" at bounding box center [396, 280] width 313 height 15
type input "SILVA"
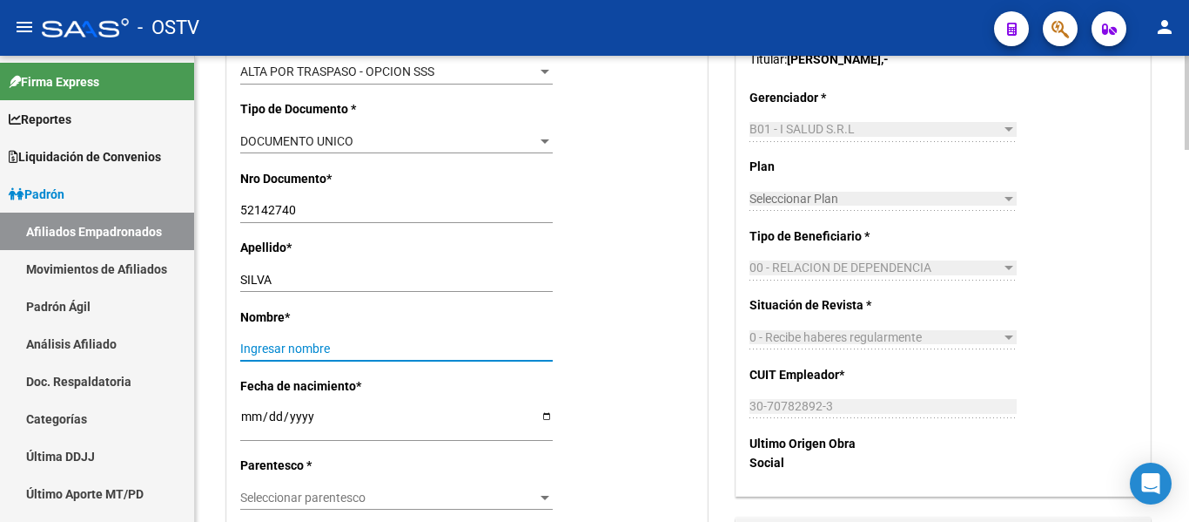
paste input "[PERSON_NAME]"
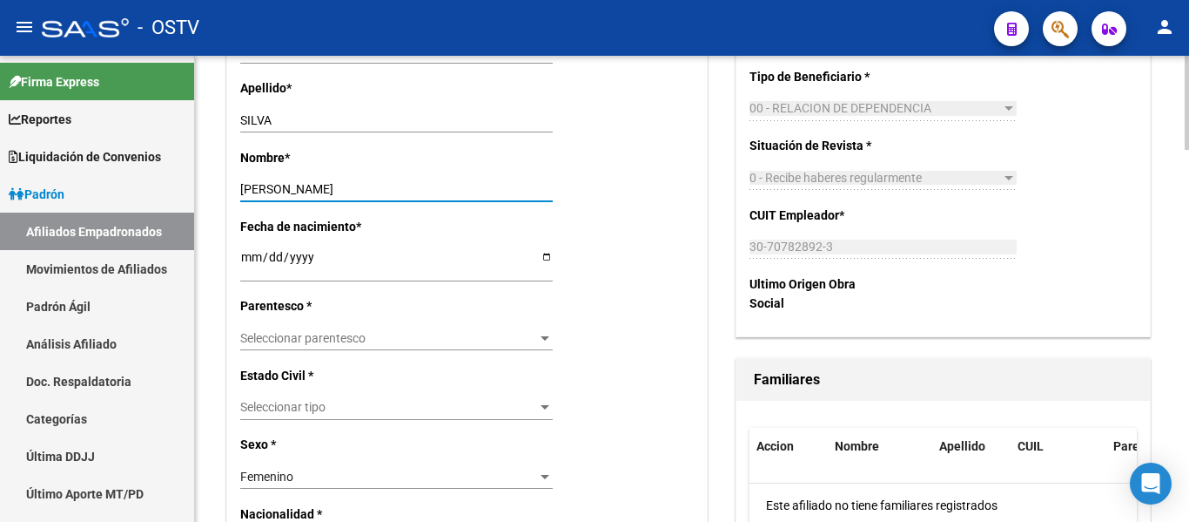
scroll to position [697, 0]
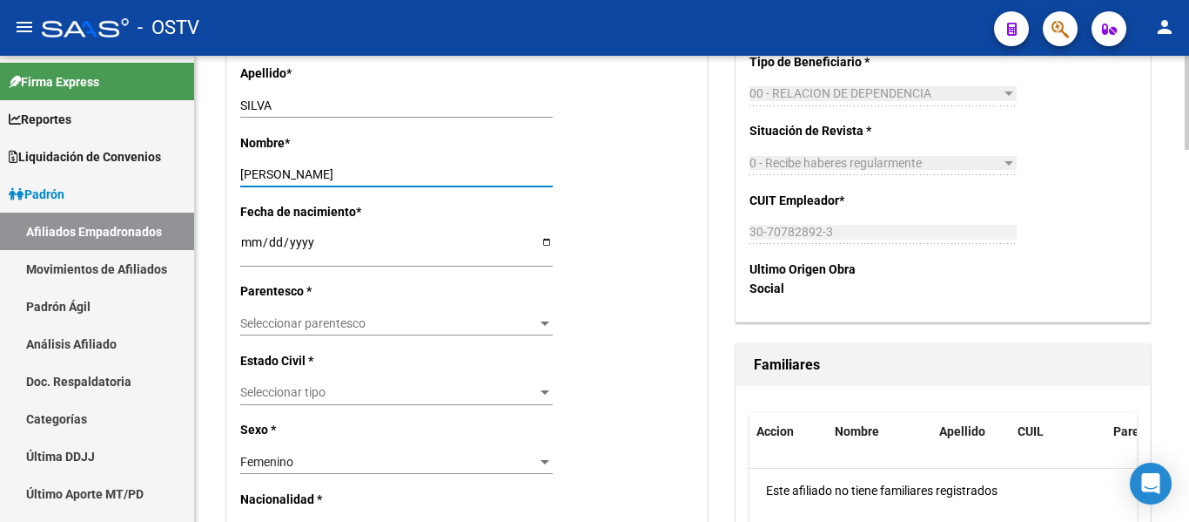
type input "[PERSON_NAME]"
click at [428, 317] on span "Seleccionar parentesco" at bounding box center [388, 323] width 297 height 15
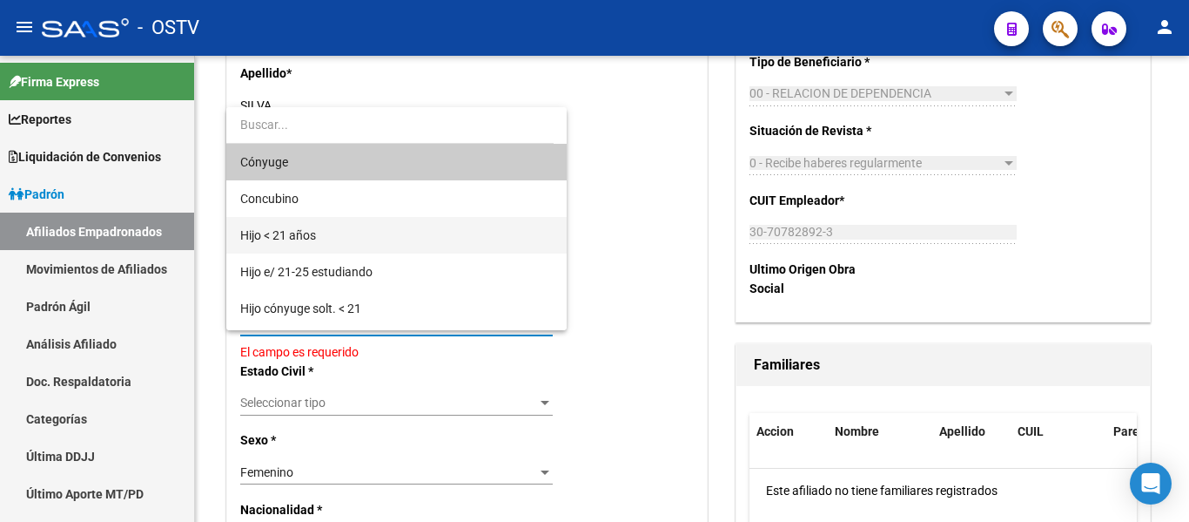
click at [367, 233] on span "Hijo < 21 años" at bounding box center [396, 235] width 313 height 37
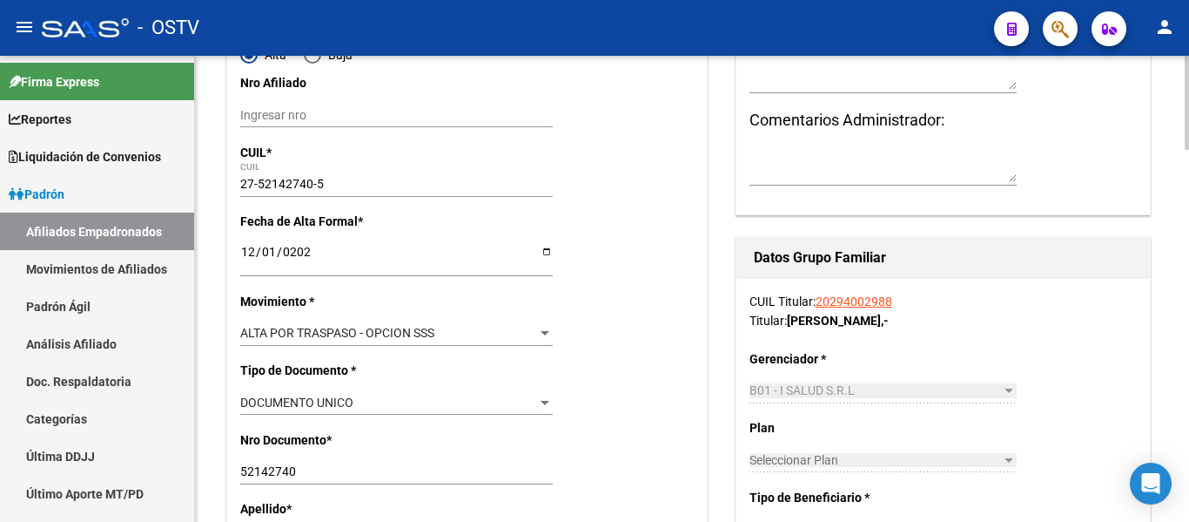
scroll to position [0, 0]
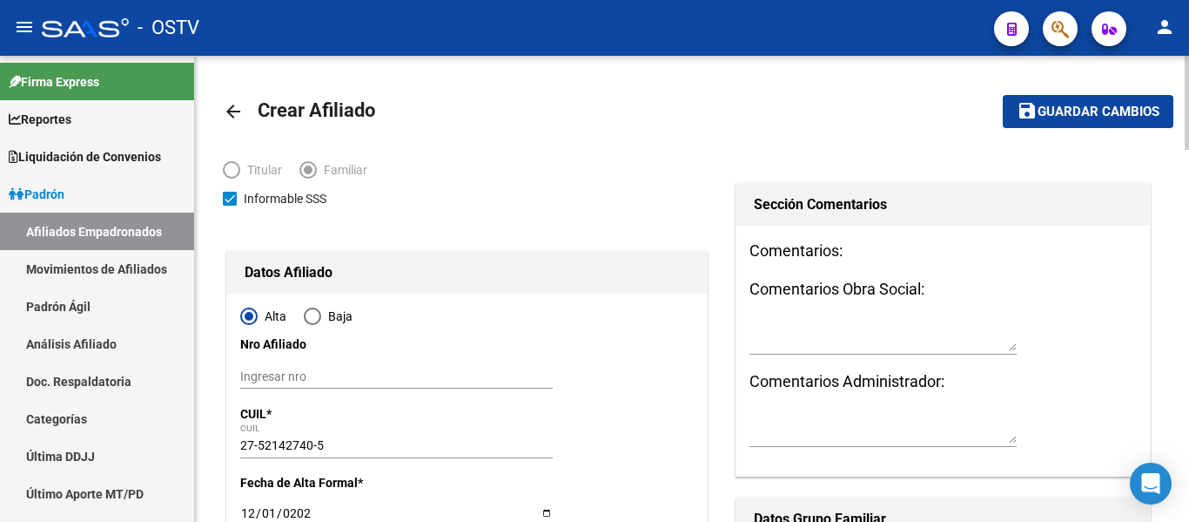
click at [1067, 123] on button "save Guardar cambios" at bounding box center [1088, 111] width 171 height 32
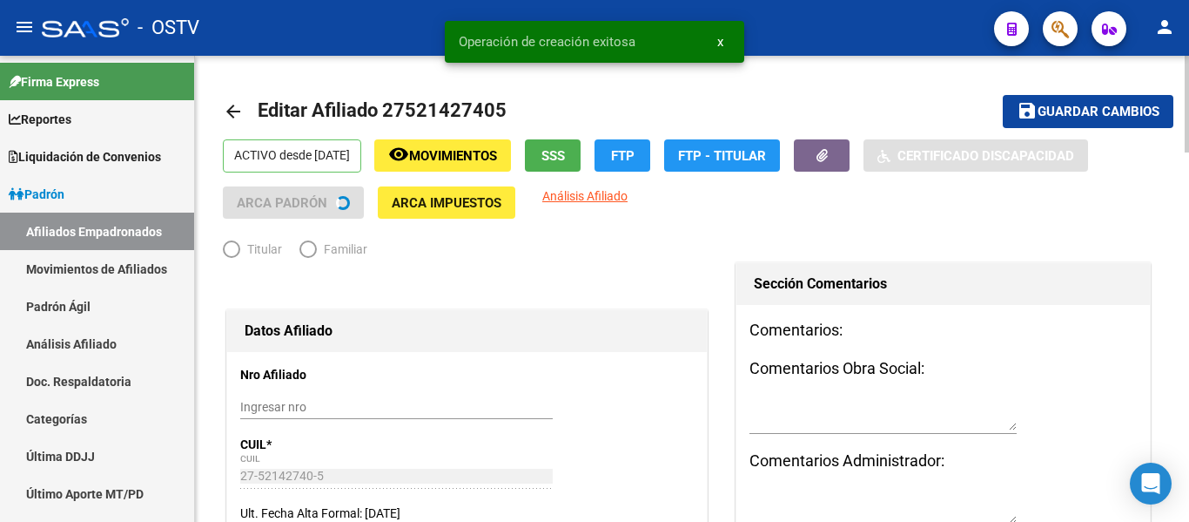
radio input "true"
type input "30-70782892-3"
